Goal: Task Accomplishment & Management: Manage account settings

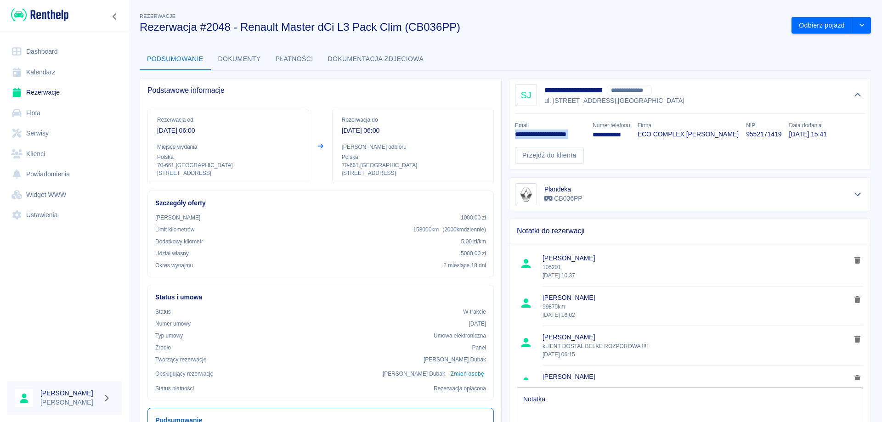
click at [49, 95] on link "Rezerwacje" at bounding box center [64, 92] width 114 height 21
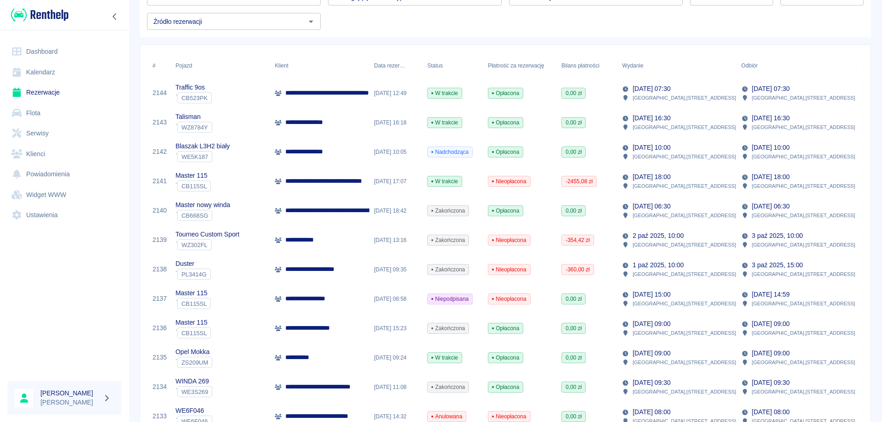
scroll to position [92, 0]
click at [305, 183] on p "**********" at bounding box center [350, 181] width 130 height 10
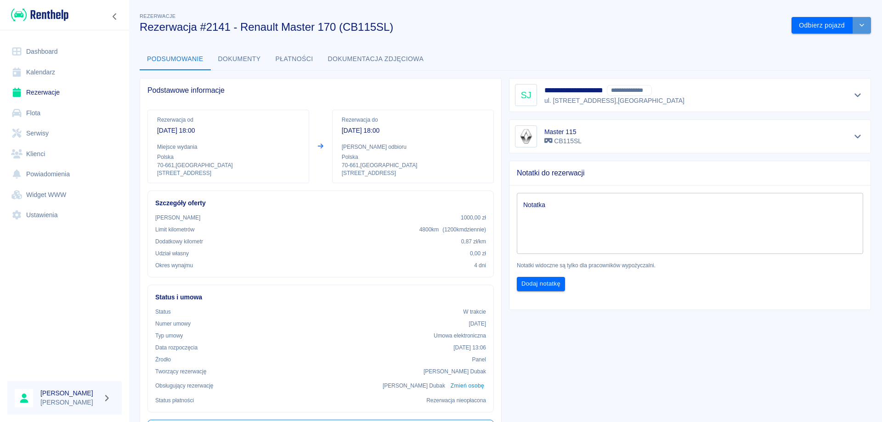
click at [858, 24] on icon "drop-down" at bounding box center [861, 25] width 7 height 6
click at [821, 44] on li "Przedłuż rezerwację" at bounding box center [825, 44] width 78 height 15
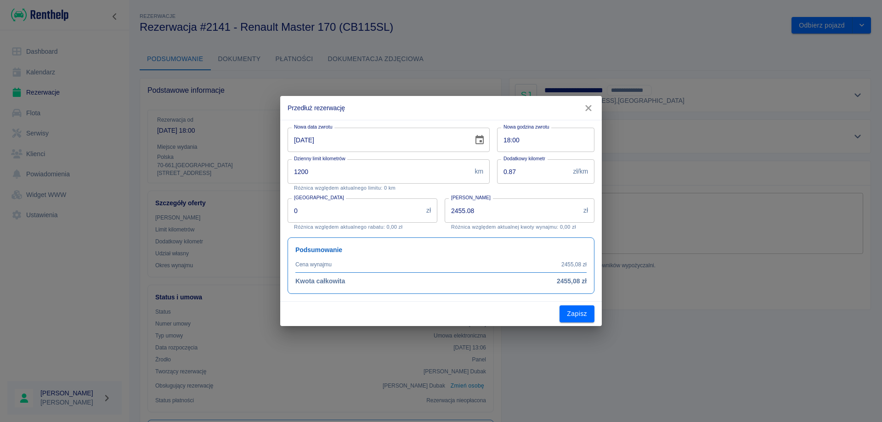
click at [475, 138] on icon "Choose date, selected date is 9 paź 2025" at bounding box center [479, 140] width 11 height 11
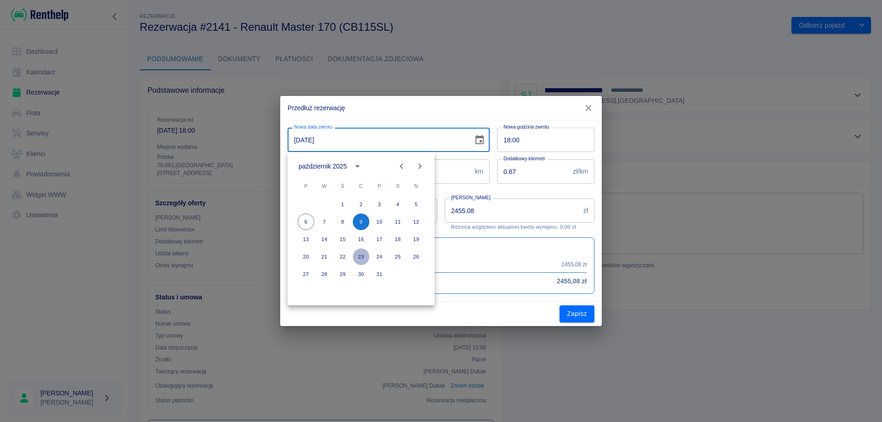
click at [364, 257] on button "23" at bounding box center [361, 257] width 17 height 17
type input "[DATE]"
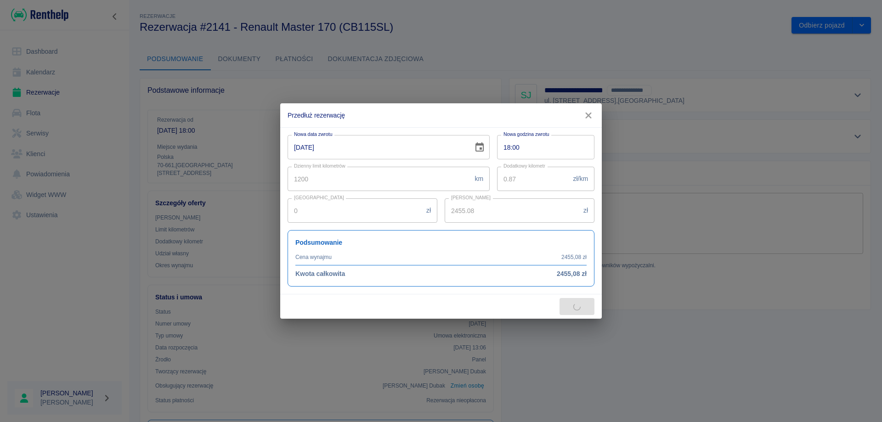
type input "11047.86"
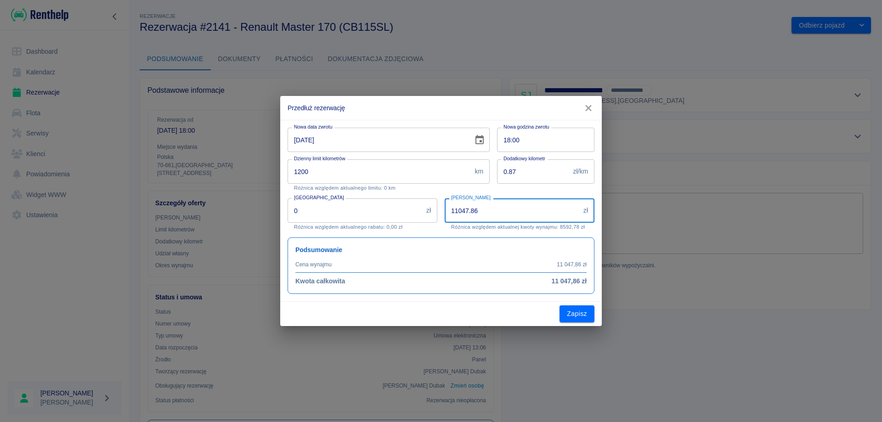
click at [486, 214] on input "11047.86" at bounding box center [512, 210] width 135 height 24
drag, startPoint x: 389, startPoint y: 111, endPoint x: 401, endPoint y: 127, distance: 20.3
click at [401, 127] on div "Przedłuż rezerwację Nowa data zwrotu [DATE] Nowa data zwrotu Nowa godzina zwrot…" at bounding box center [441, 211] width 322 height 230
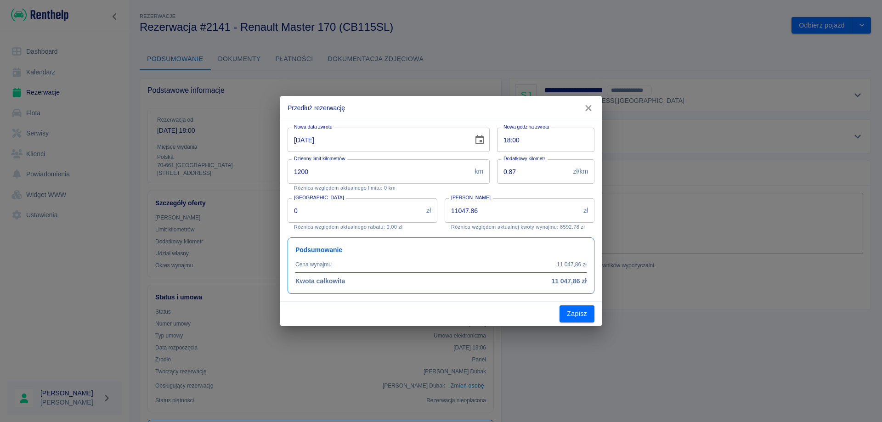
click at [582, 105] on button "button" at bounding box center [588, 108] width 19 height 17
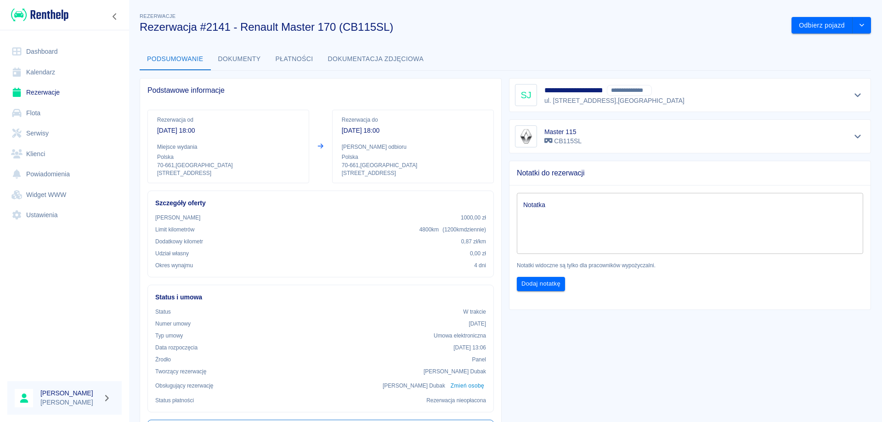
drag, startPoint x: 571, startPoint y: 17, endPoint x: 616, endPoint y: 38, distance: 50.0
click at [579, 20] on div "Rezerwacje Rezerwacja #2141 - Renault Master 170 (CB115SL)" at bounding box center [458, 19] width 652 height 30
click at [859, 25] on icon "drop-down" at bounding box center [861, 25] width 5 height 3
click at [802, 43] on li "Przedłuż rezerwację" at bounding box center [825, 44] width 78 height 15
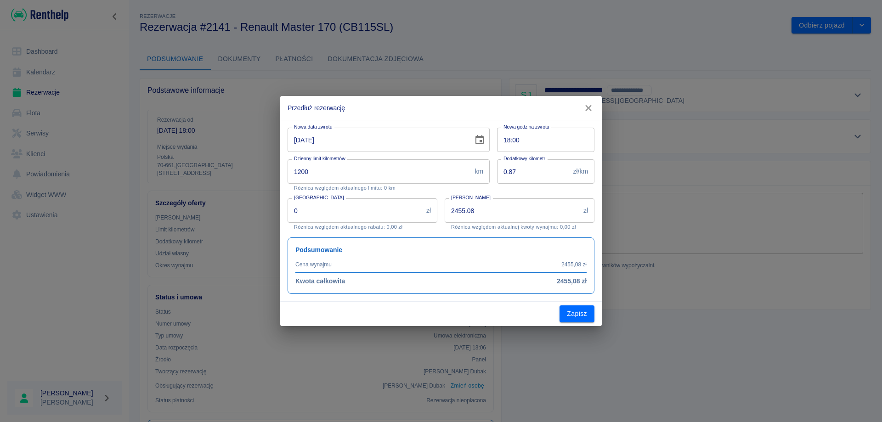
click at [480, 142] on icon "Choose date, selected date is 9 paź 2025" at bounding box center [479, 139] width 8 height 9
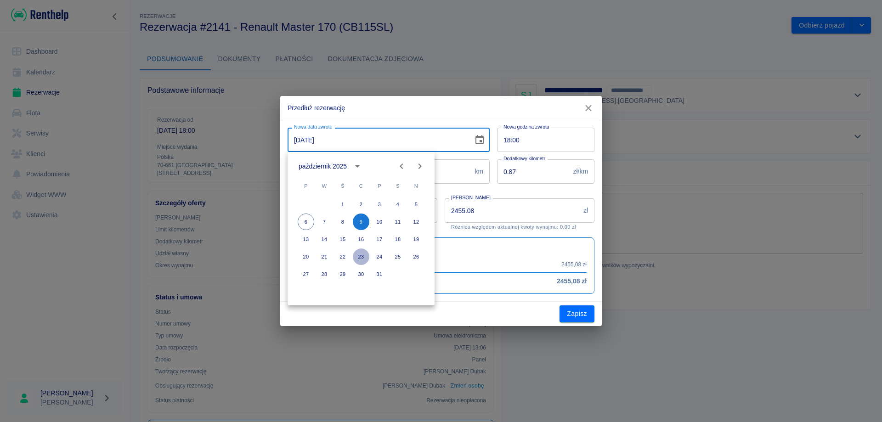
click at [364, 258] on button "23" at bounding box center [361, 257] width 17 height 17
type input "[DATE]"
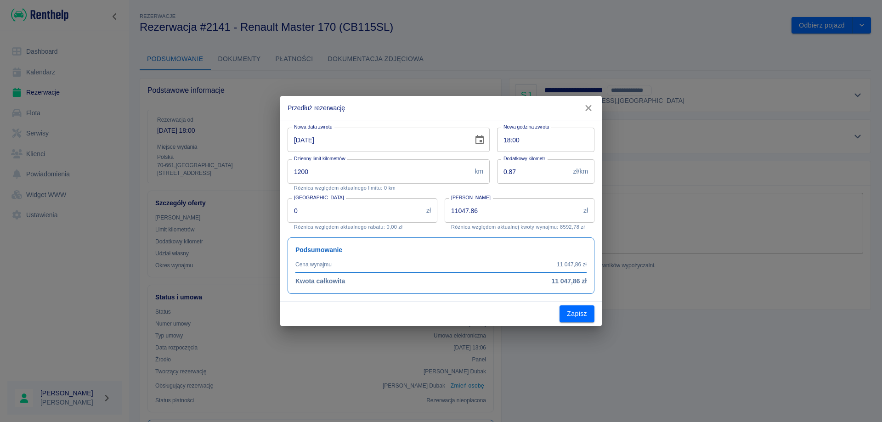
click at [490, 216] on input "11047.86" at bounding box center [512, 210] width 135 height 24
type input "6264"
click at [588, 314] on button "Zapisz" at bounding box center [577, 313] width 35 height 17
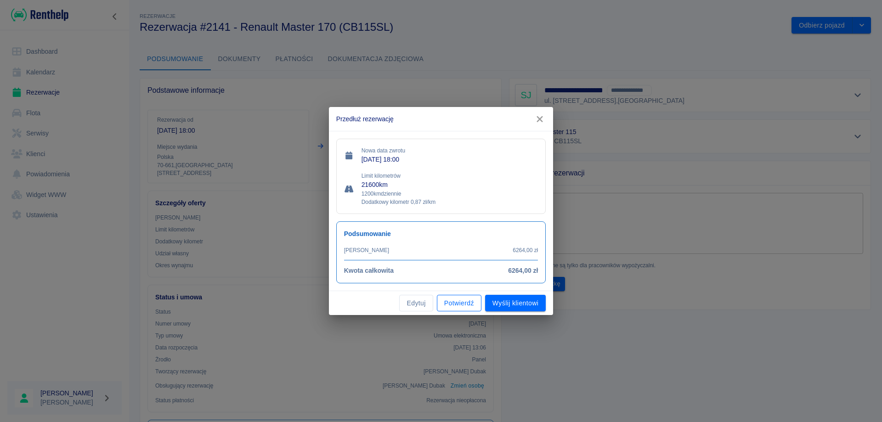
click at [472, 303] on button "Potwierdź" at bounding box center [459, 303] width 45 height 17
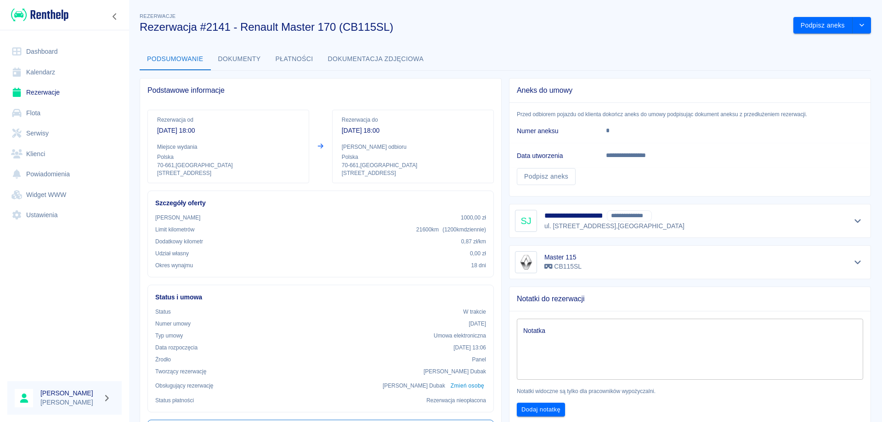
click at [563, 334] on textarea "Notatka" at bounding box center [690, 349] width 334 height 46
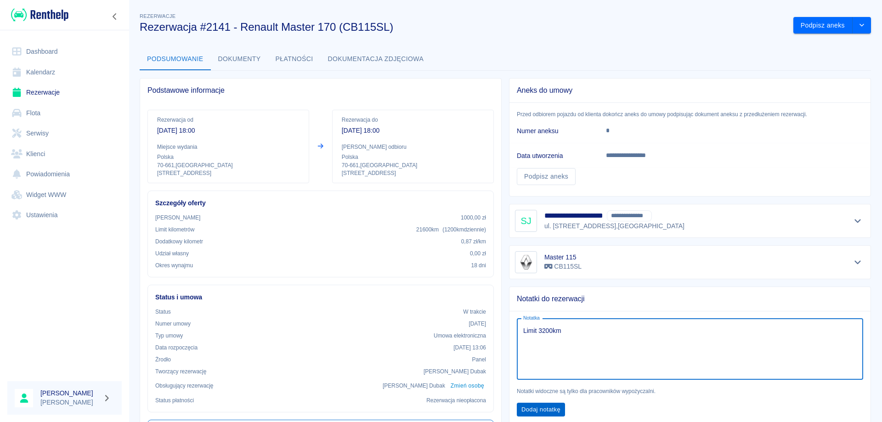
type textarea "Limit 3200km"
click at [539, 409] on button "Dodaj notatkę" at bounding box center [541, 410] width 48 height 14
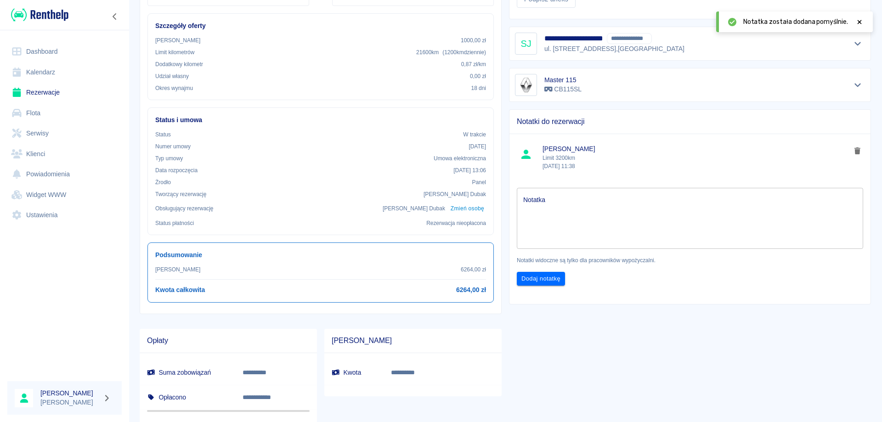
scroll to position [184, 0]
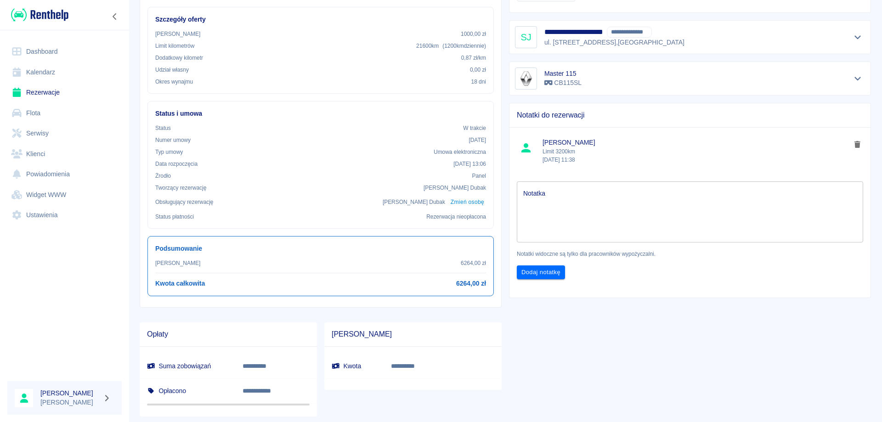
click at [53, 298] on div at bounding box center [64, 306] width 129 height 138
click at [47, 51] on link "Dashboard" at bounding box center [64, 51] width 114 height 21
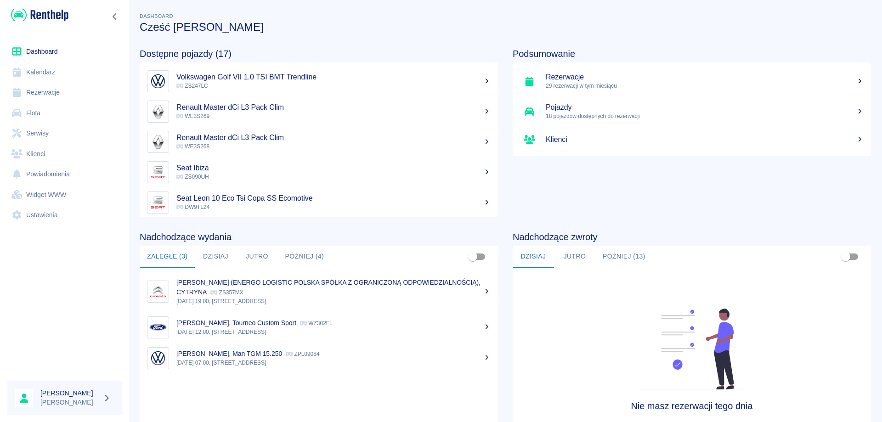
click at [52, 94] on link "Rezerwacje" at bounding box center [64, 92] width 114 height 21
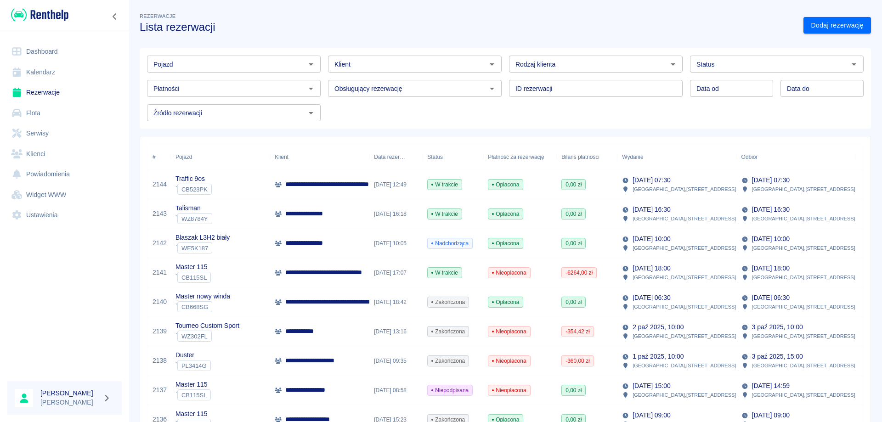
scroll to position [46, 0]
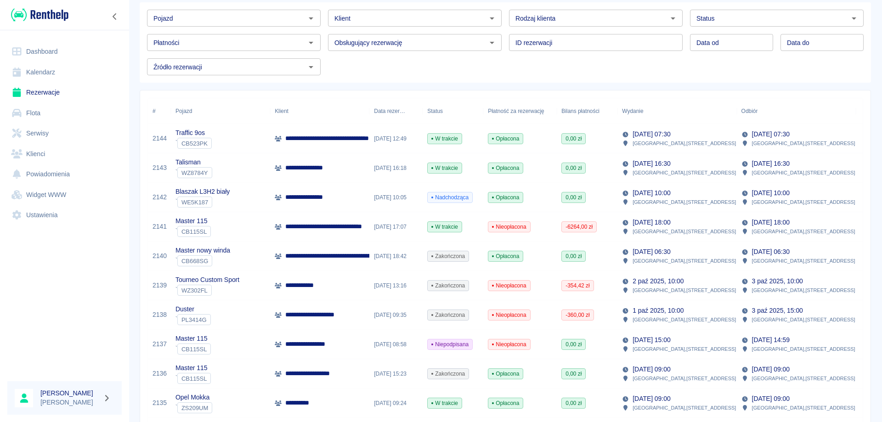
click at [330, 174] on div "**********" at bounding box center [319, 167] width 99 height 29
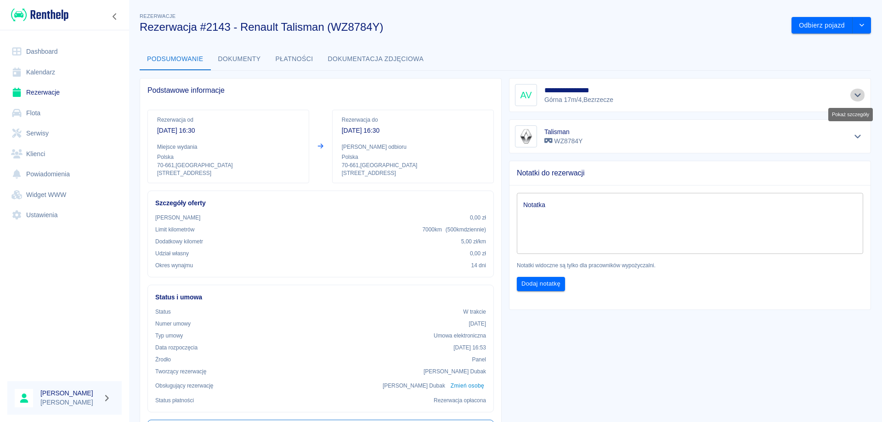
click at [853, 93] on icon "Pokaż szczegóły" at bounding box center [858, 95] width 11 height 8
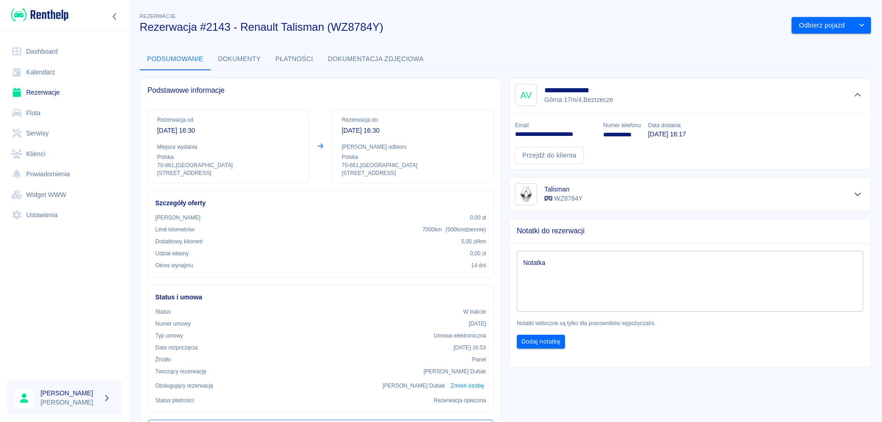
click at [56, 87] on link "Rezerwacje" at bounding box center [64, 92] width 114 height 21
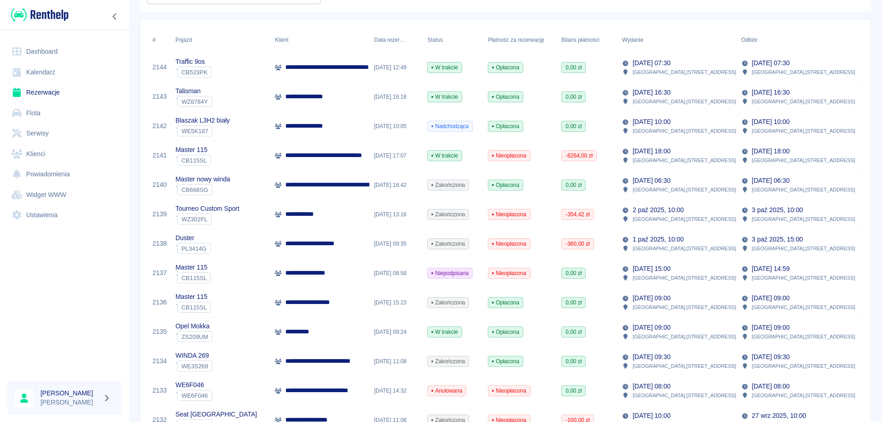
scroll to position [138, 0]
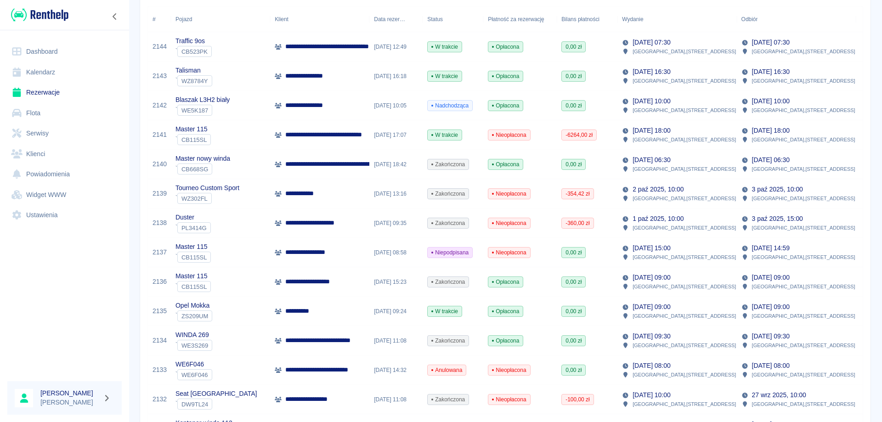
click at [296, 312] on p "**********" at bounding box center [302, 311] width 34 height 10
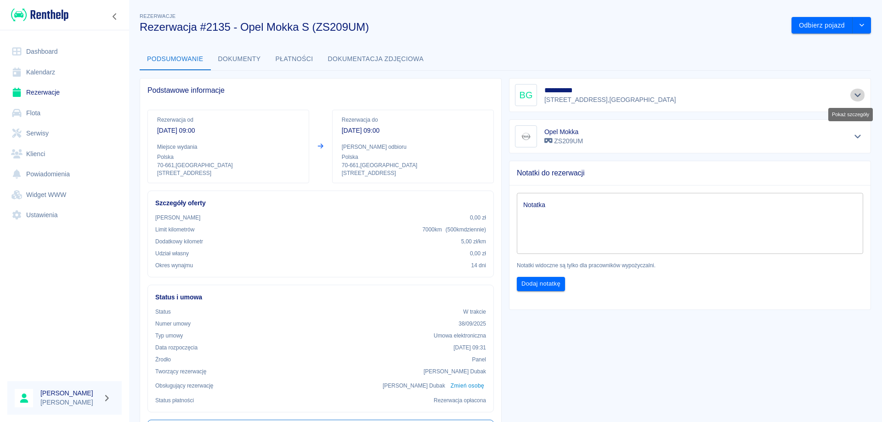
click at [854, 100] on button "Pokaż szczegóły" at bounding box center [857, 95] width 15 height 13
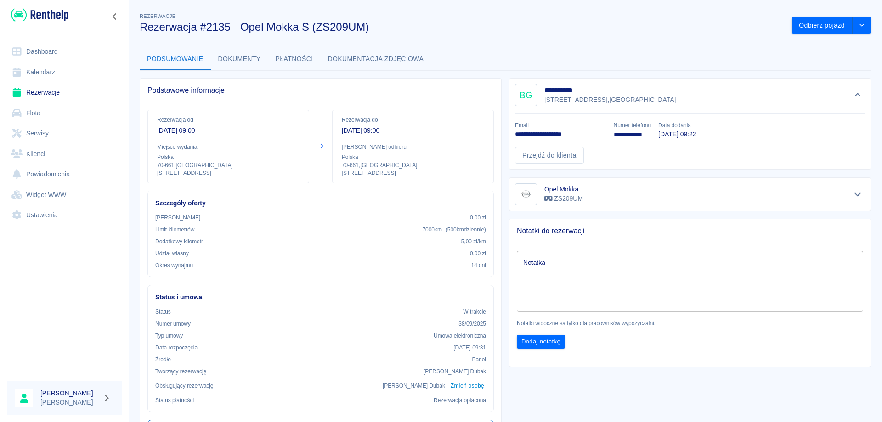
click at [30, 89] on link "Rezerwacje" at bounding box center [64, 92] width 114 height 21
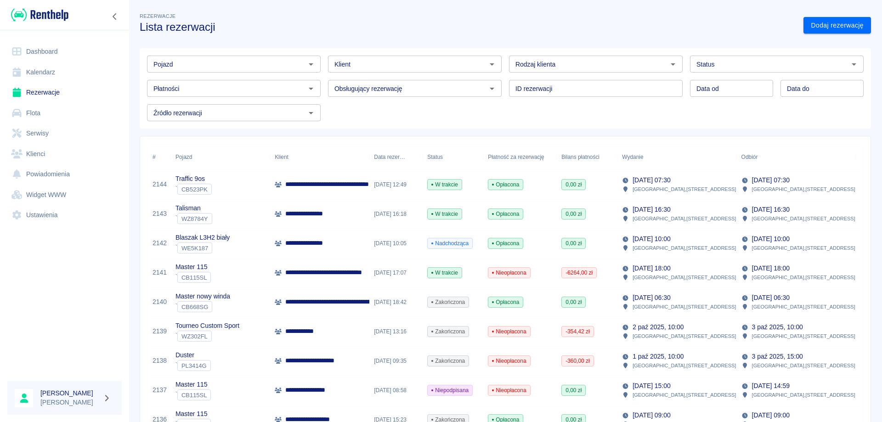
click at [343, 296] on div "**********" at bounding box center [319, 302] width 99 height 29
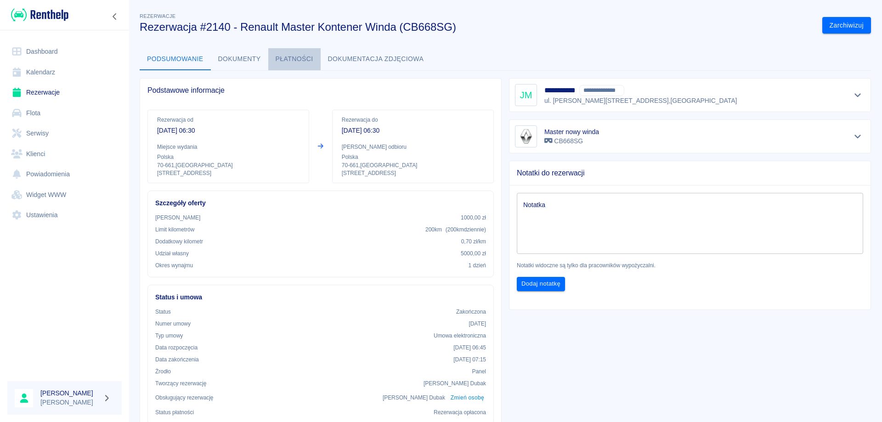
click at [294, 59] on button "Płatności" at bounding box center [294, 59] width 52 height 22
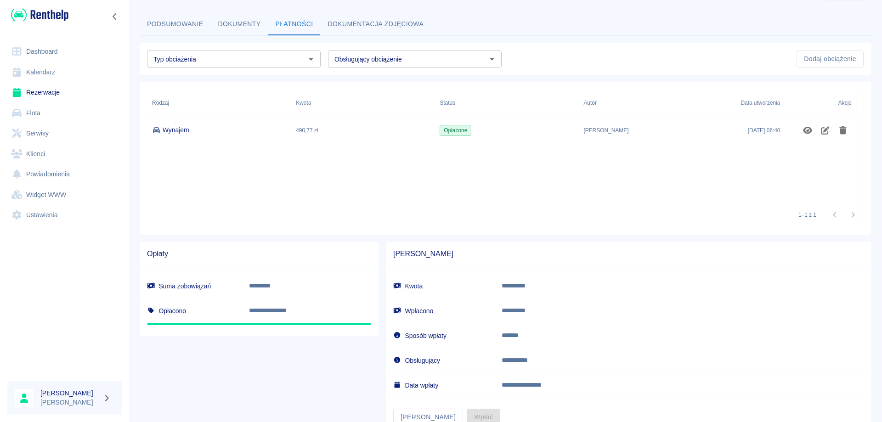
scroll to position [69, 0]
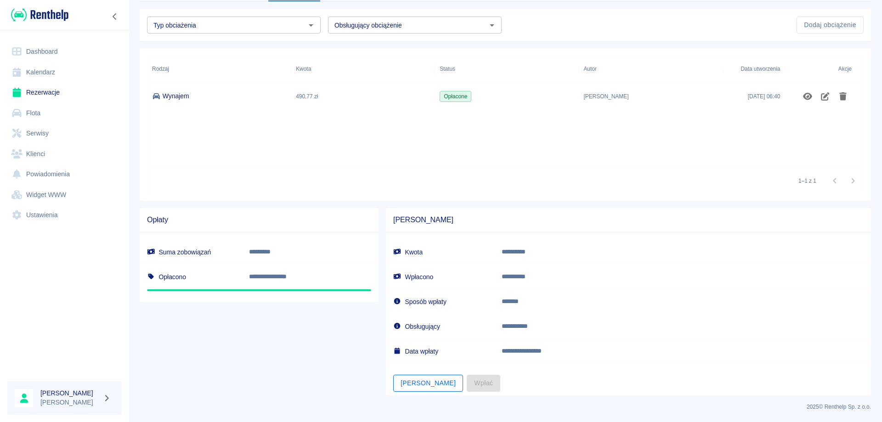
click at [404, 377] on button "[PERSON_NAME]" at bounding box center [428, 383] width 70 height 17
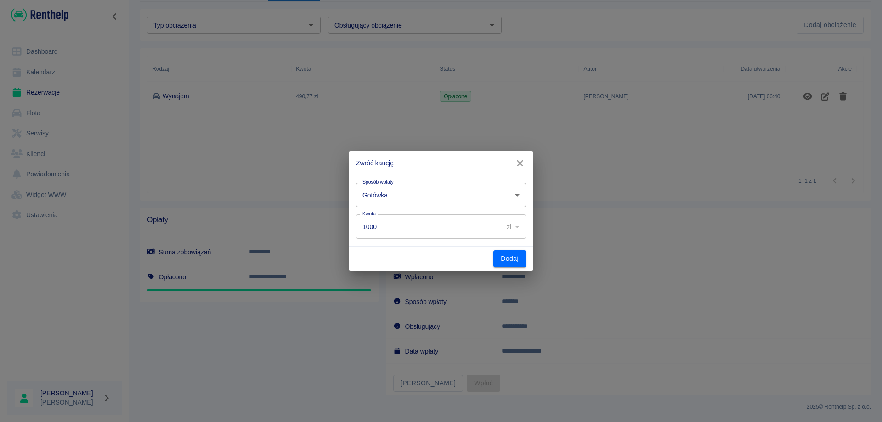
click at [433, 197] on body "**********" at bounding box center [441, 211] width 882 height 422
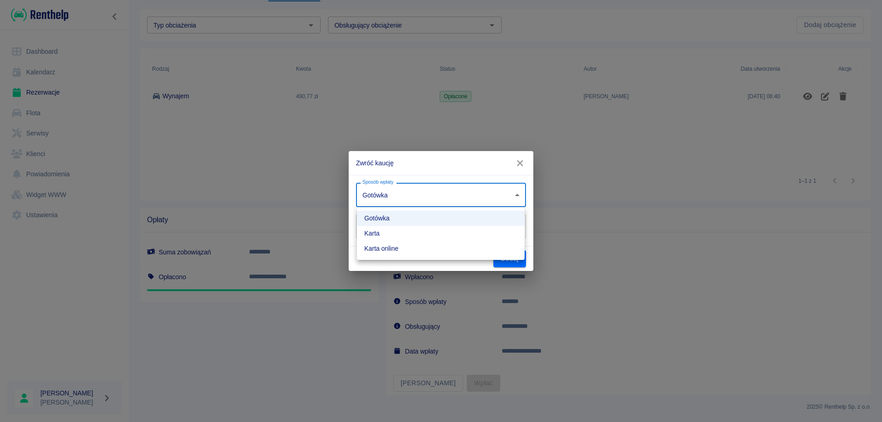
click at [415, 245] on li "Karta online" at bounding box center [441, 248] width 168 height 15
type input "online_card_authorization"
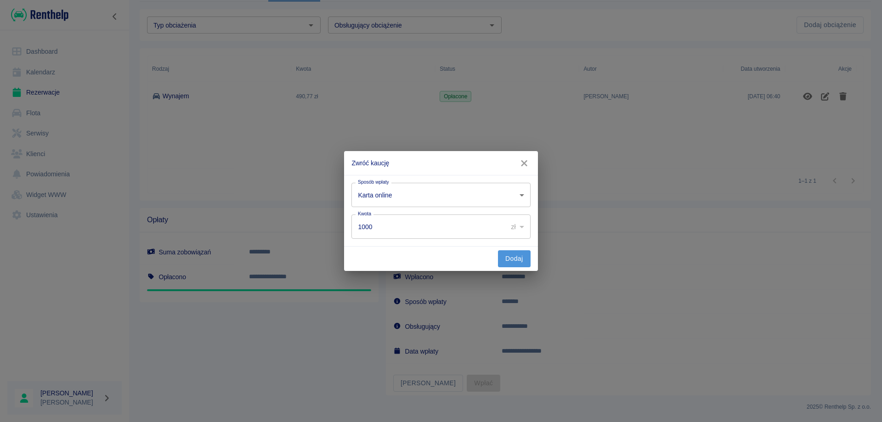
click at [520, 261] on button "Dodaj" at bounding box center [514, 258] width 33 height 17
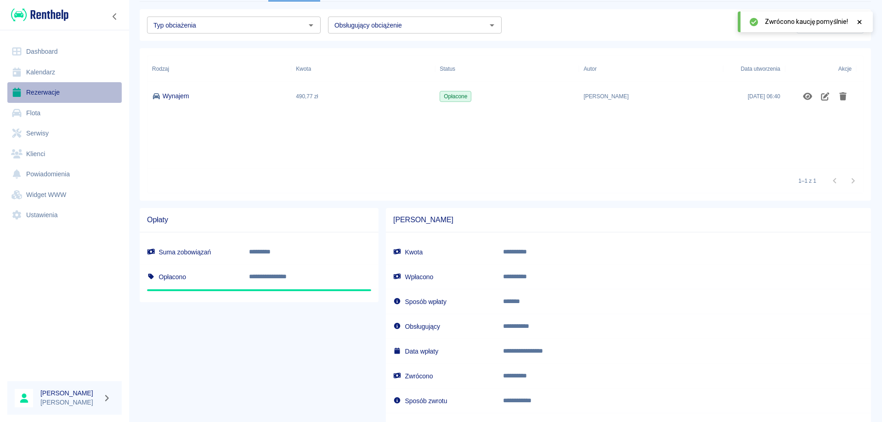
click at [51, 91] on link "Rezerwacje" at bounding box center [64, 92] width 114 height 21
